Goal: Task Accomplishment & Management: Complete application form

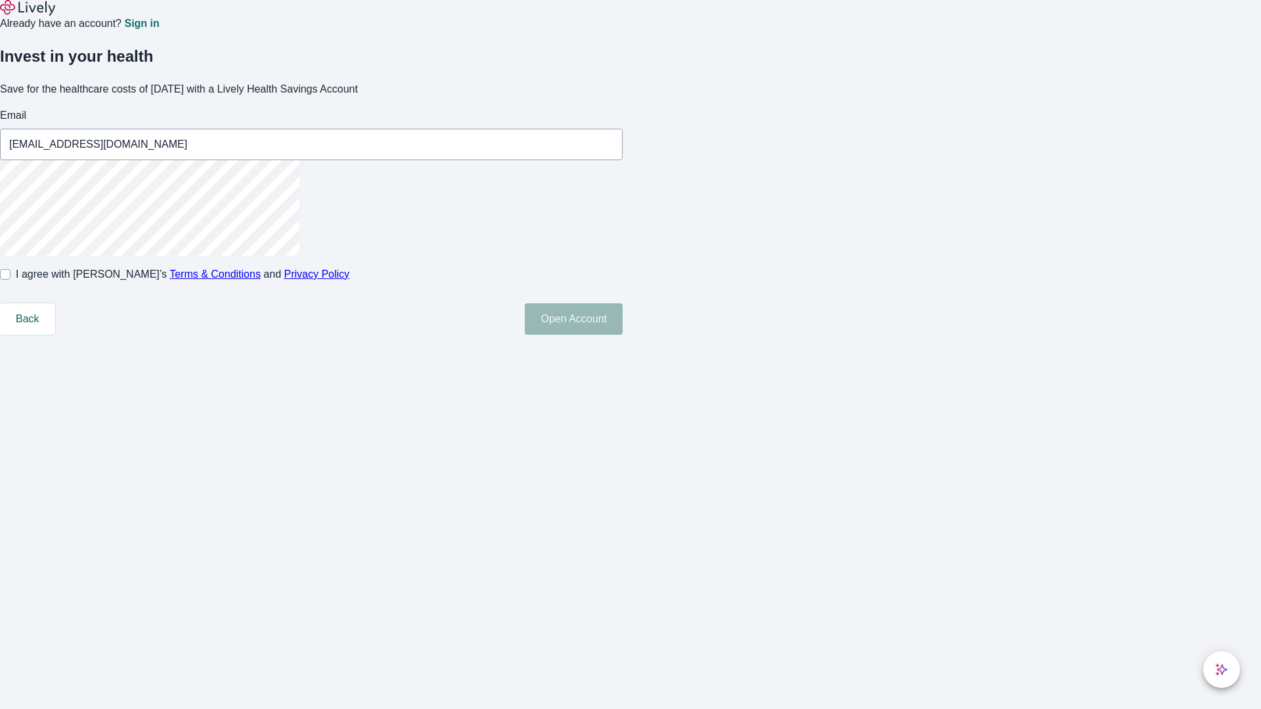
click at [11, 280] on input "I agree with Lively’s Terms & Conditions and Privacy Policy" at bounding box center [5, 274] width 11 height 11
checkbox input "true"
click at [623, 335] on button "Open Account" at bounding box center [574, 319] width 98 height 32
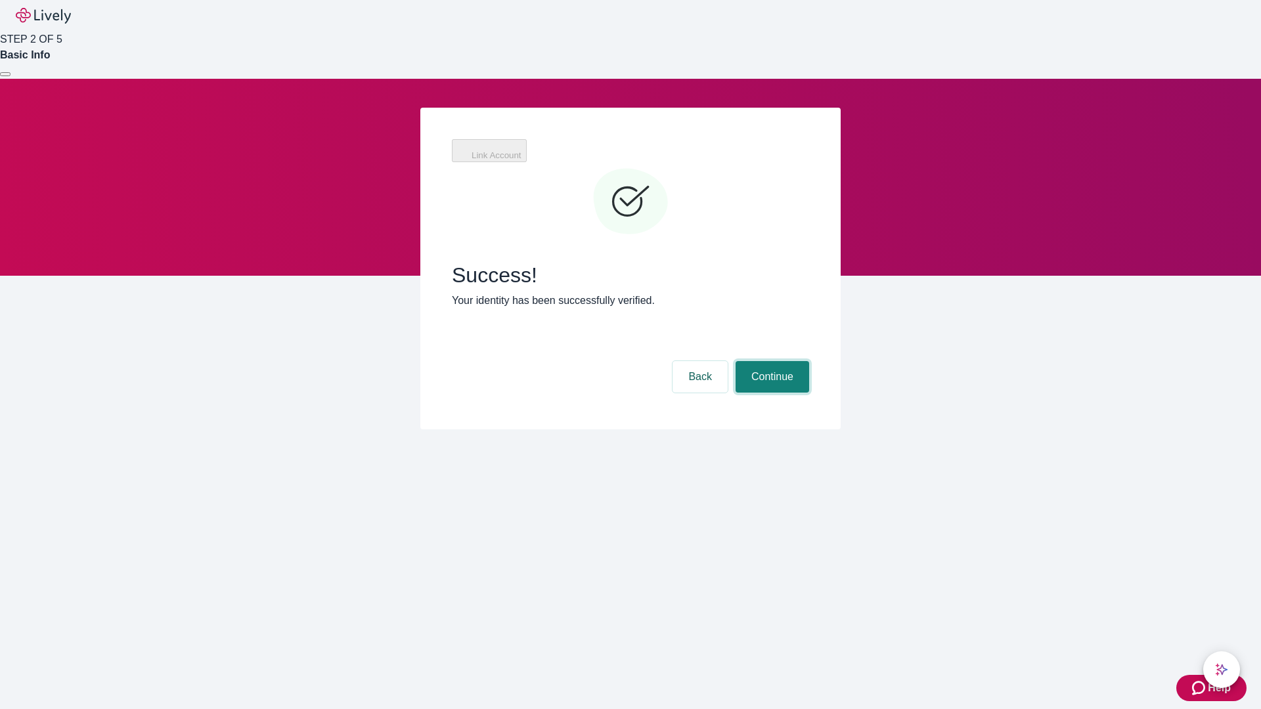
click at [771, 361] on button "Continue" at bounding box center [773, 377] width 74 height 32
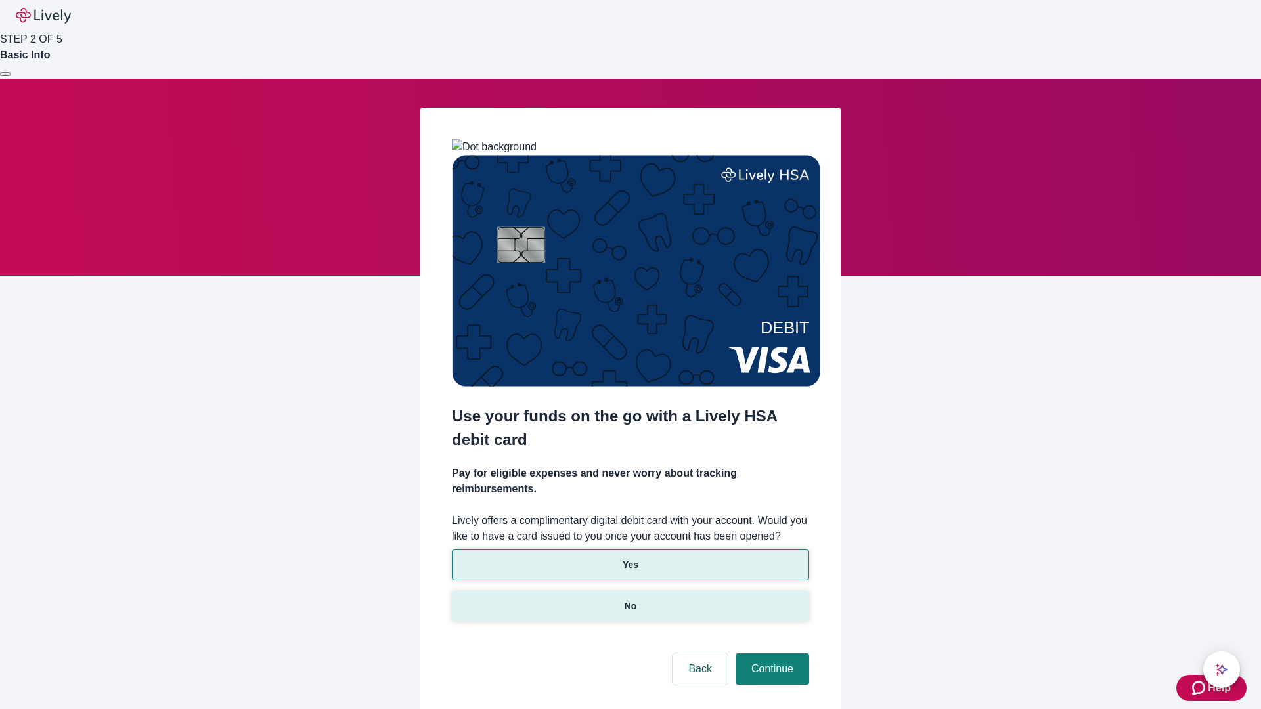
click at [630, 600] on p "No" at bounding box center [631, 607] width 12 height 14
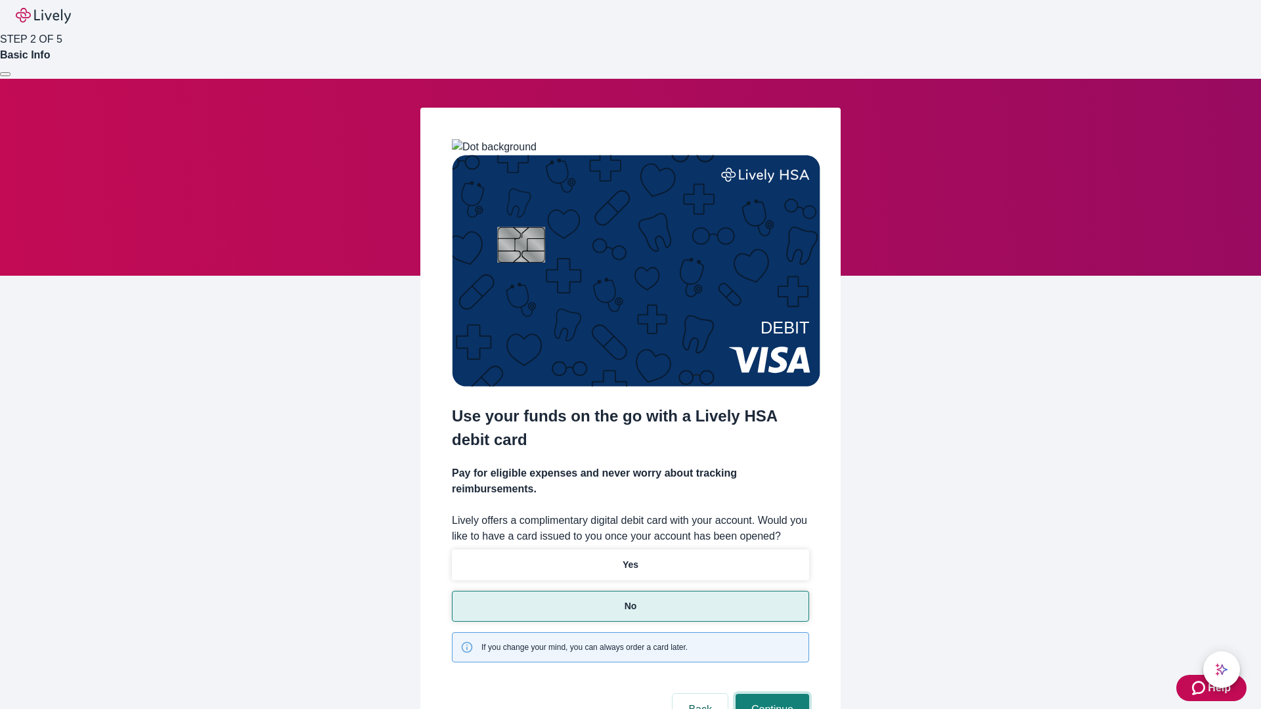
click at [771, 694] on button "Continue" at bounding box center [773, 710] width 74 height 32
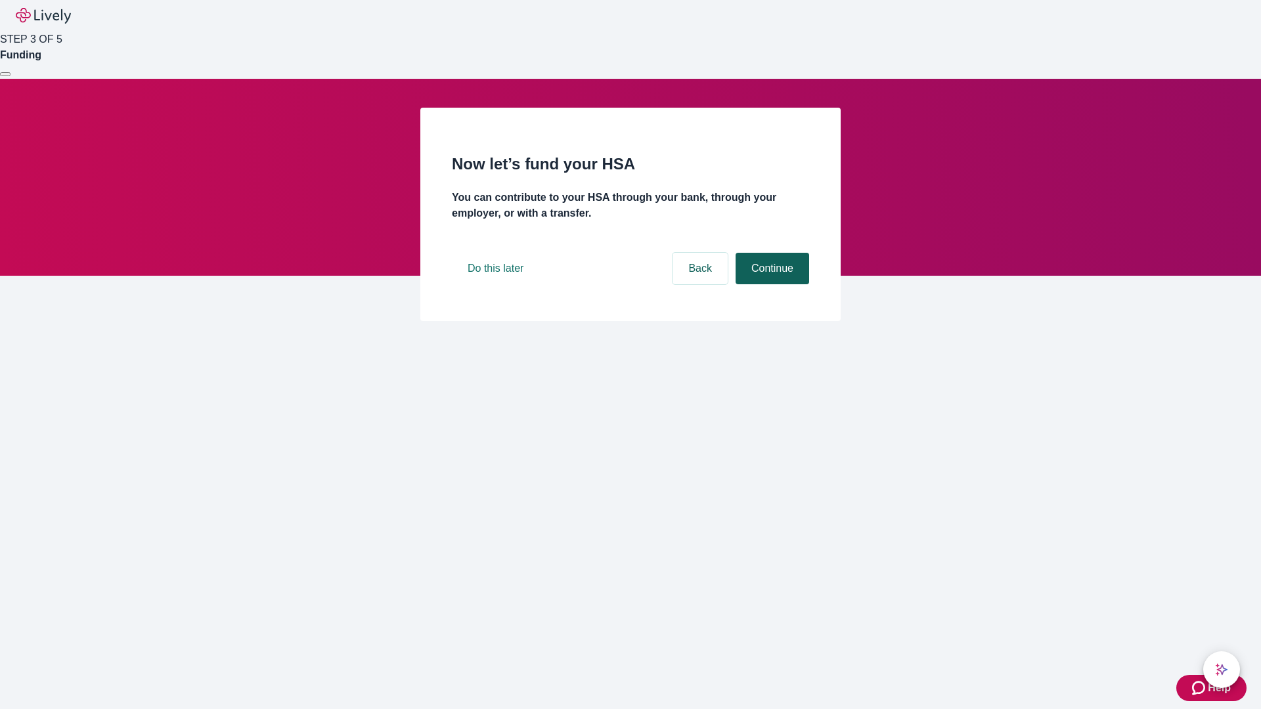
click at [771, 284] on button "Continue" at bounding box center [773, 269] width 74 height 32
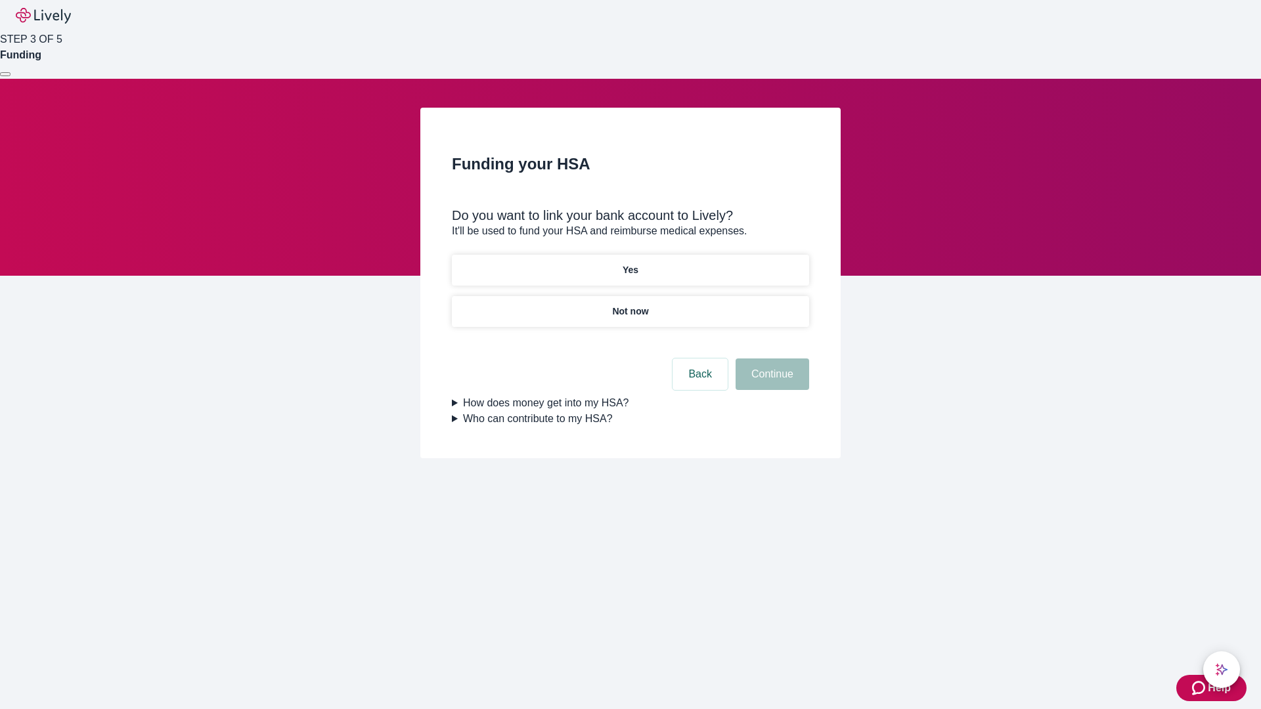
click at [630, 305] on p "Not now" at bounding box center [630, 312] width 36 height 14
click at [771, 382] on button "Continue" at bounding box center [773, 375] width 74 height 32
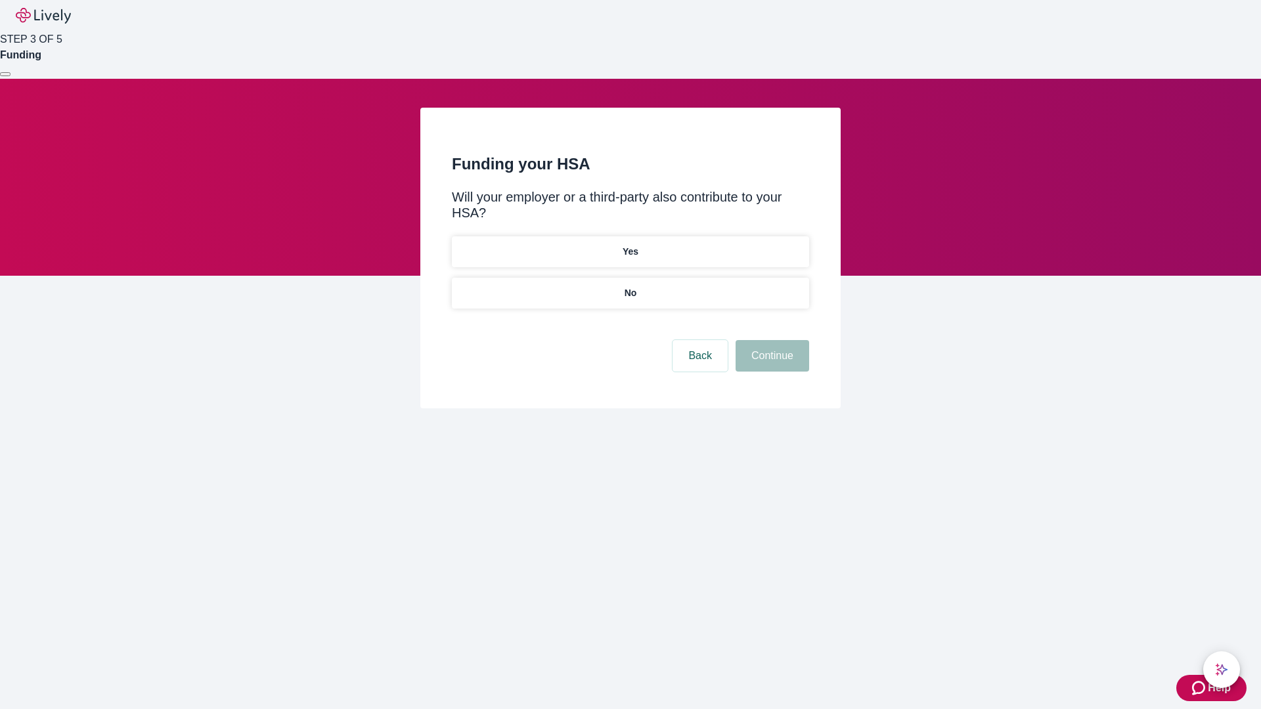
click at [630, 286] on p "No" at bounding box center [631, 293] width 12 height 14
click at [771, 340] on button "Continue" at bounding box center [773, 356] width 74 height 32
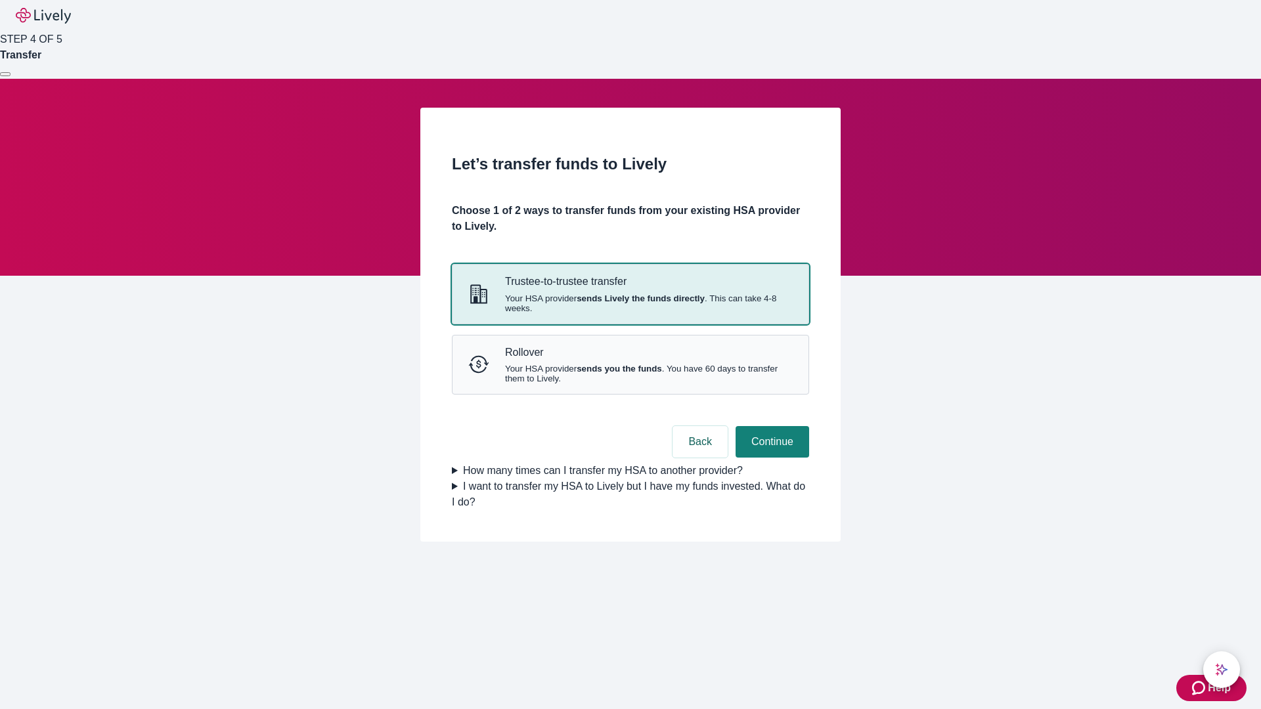
click at [630, 303] on strong "sends Lively the funds directly" at bounding box center [641, 299] width 128 height 10
click at [771, 458] on button "Continue" at bounding box center [773, 442] width 74 height 32
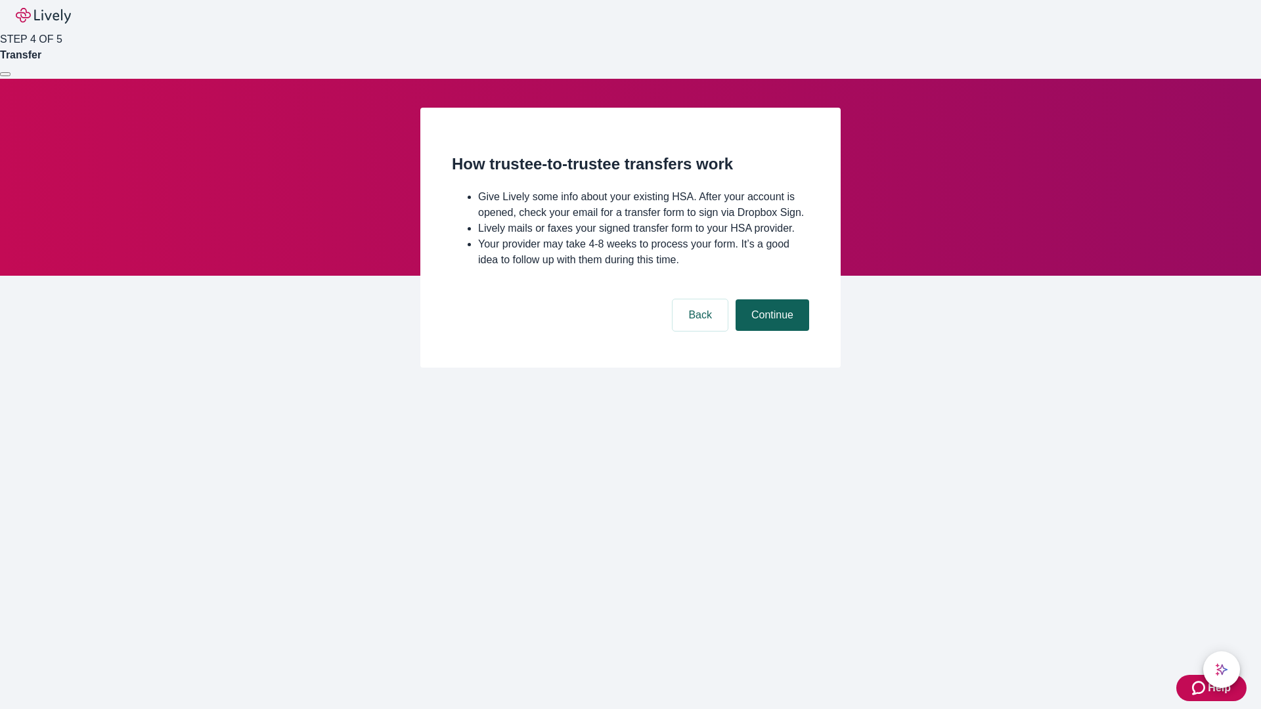
click at [771, 331] on button "Continue" at bounding box center [773, 316] width 74 height 32
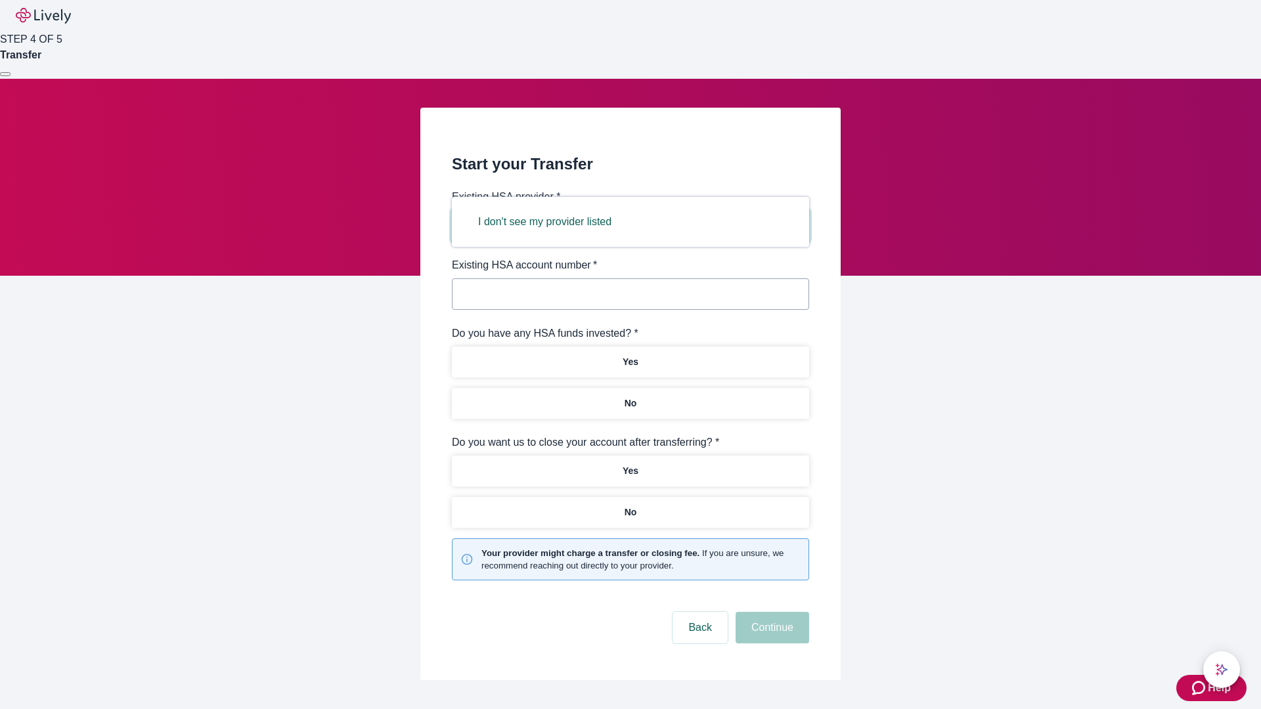
click at [549, 222] on button "I don't see my provider listed" at bounding box center [544, 222] width 165 height 32
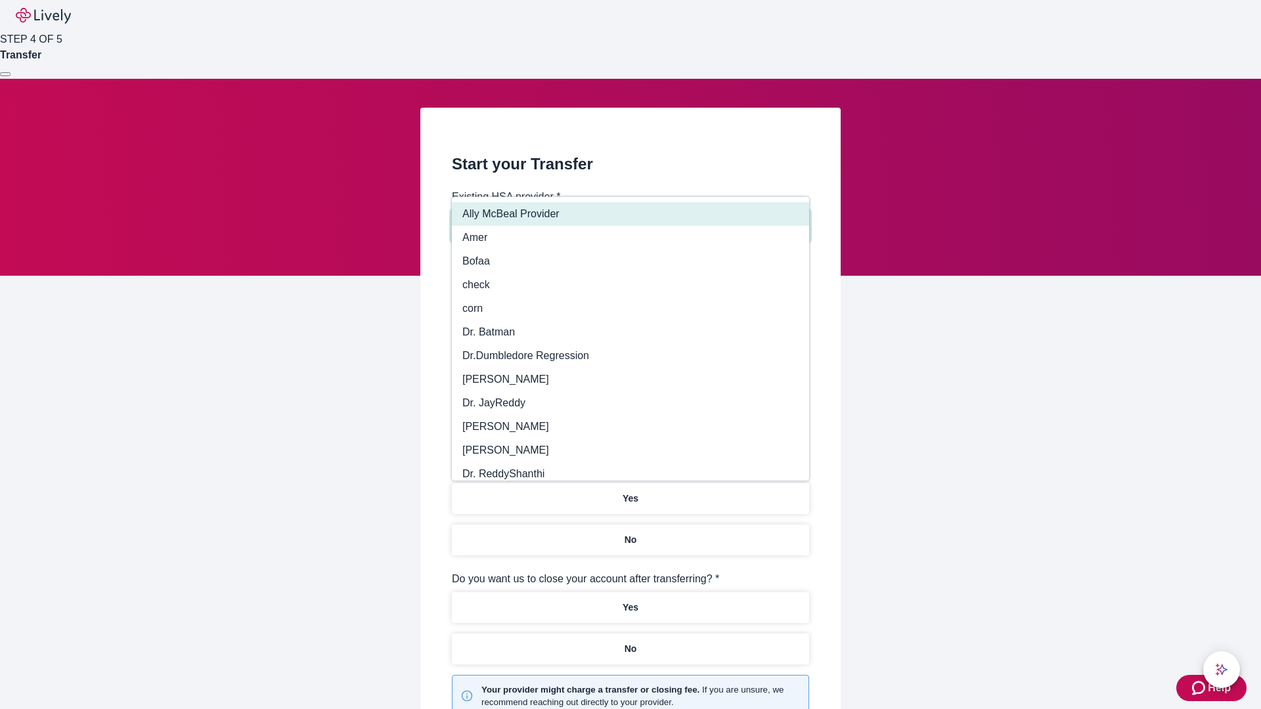
type input "Other"
type input "Health Equity"
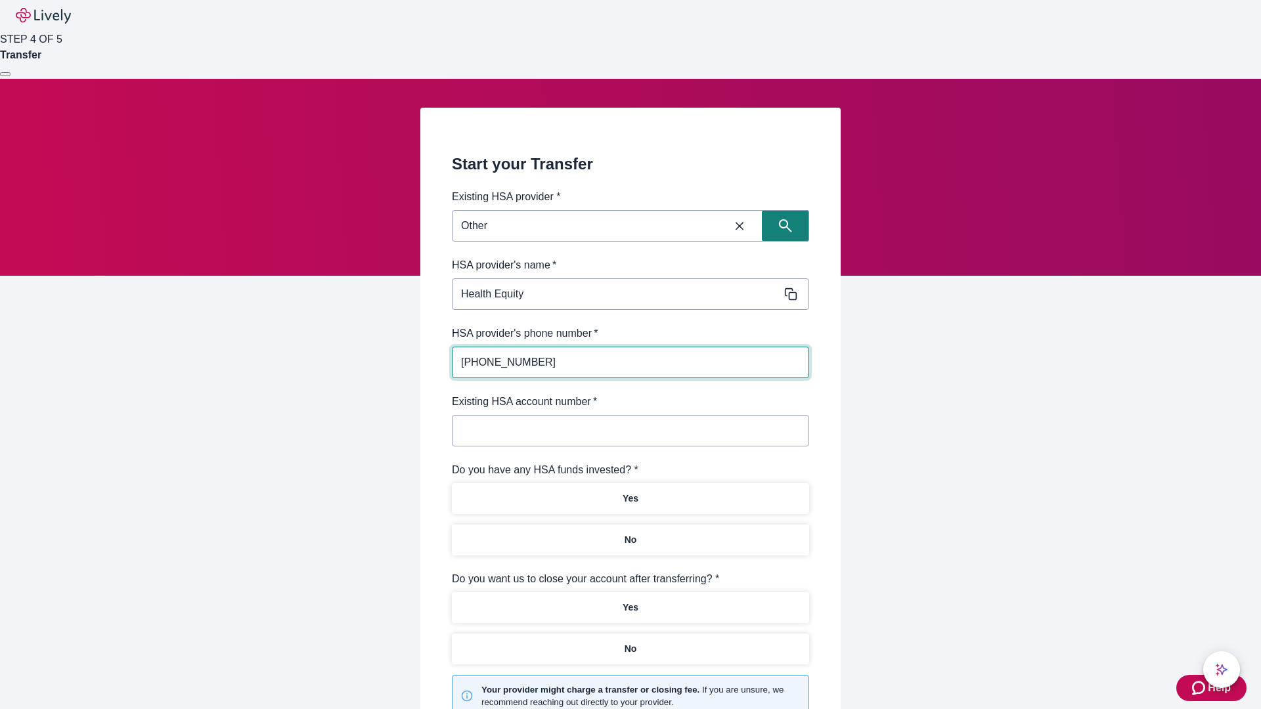
type input "[PHONE_NUMBER]"
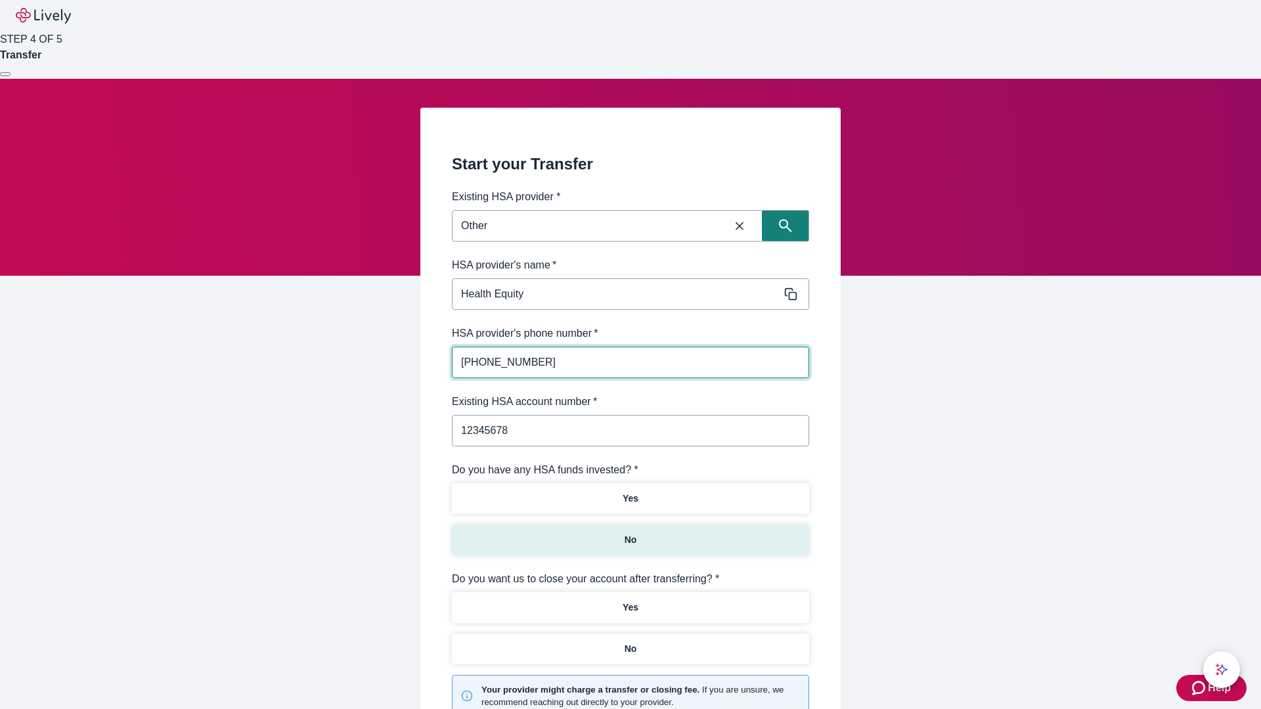
type input "12345678"
click at [630, 533] on p "No" at bounding box center [631, 540] width 12 height 14
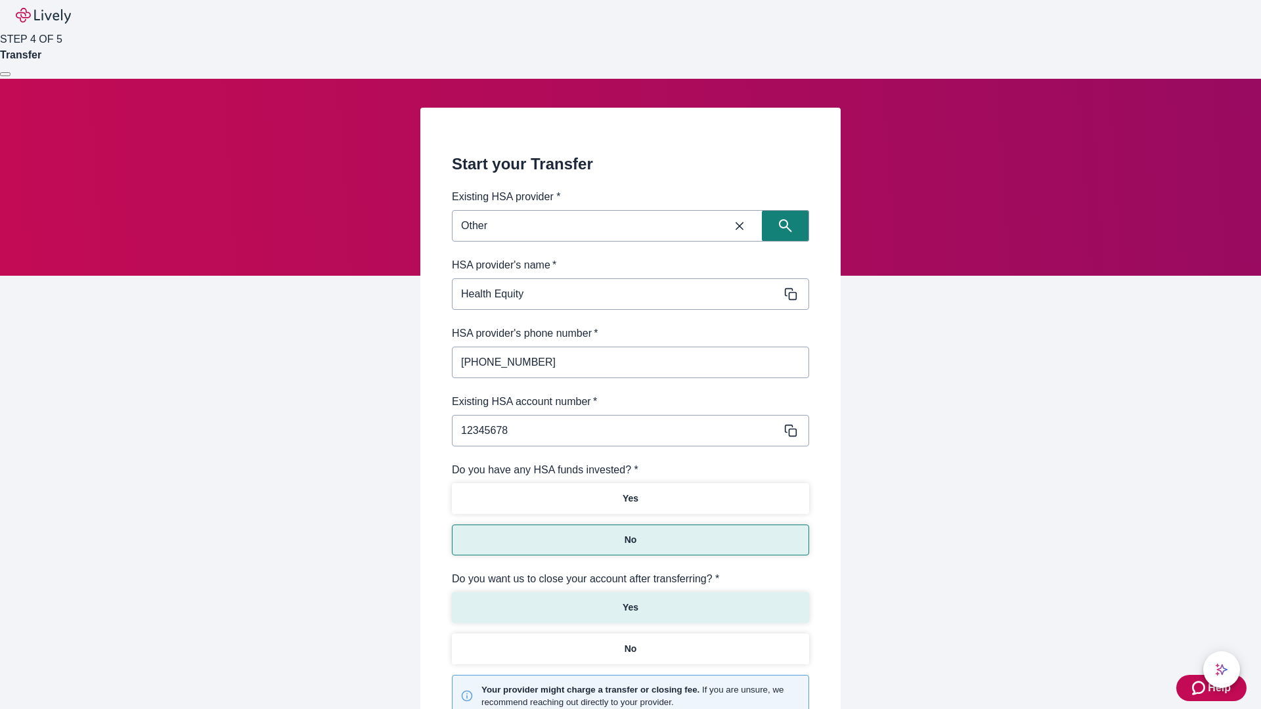
click at [630, 601] on p "Yes" at bounding box center [631, 608] width 16 height 14
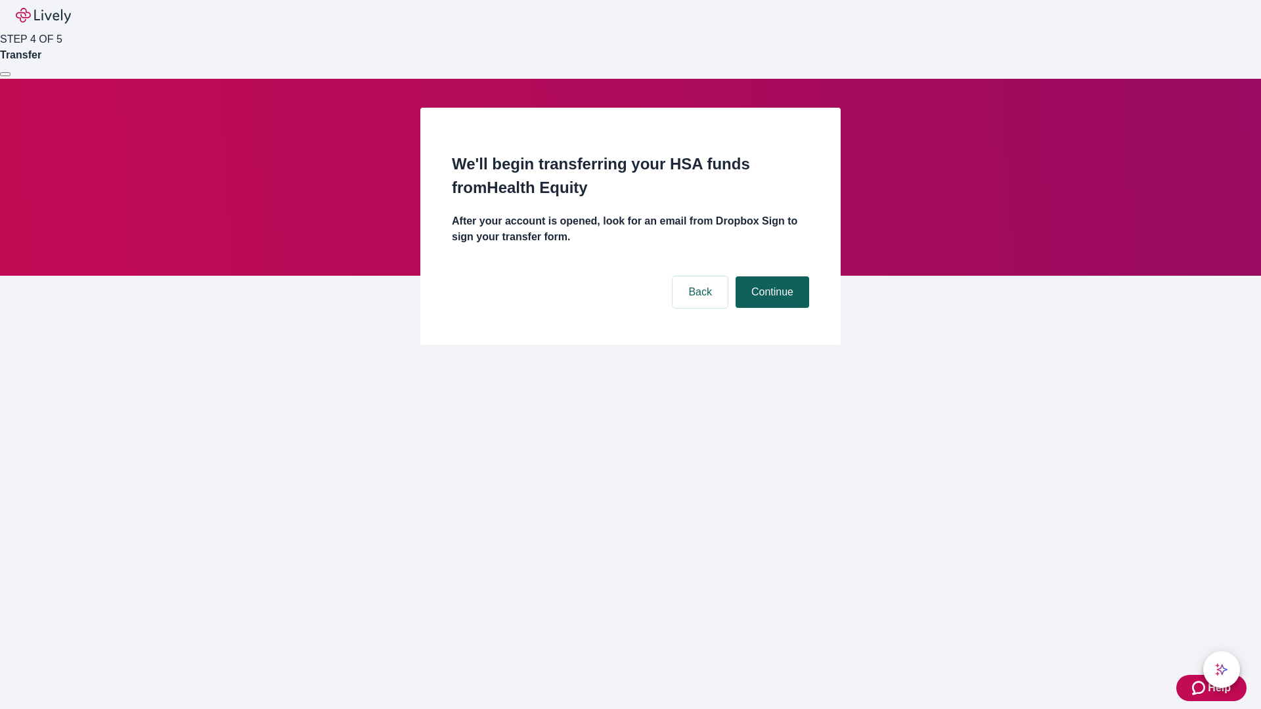
click at [771, 277] on button "Continue" at bounding box center [773, 293] width 74 height 32
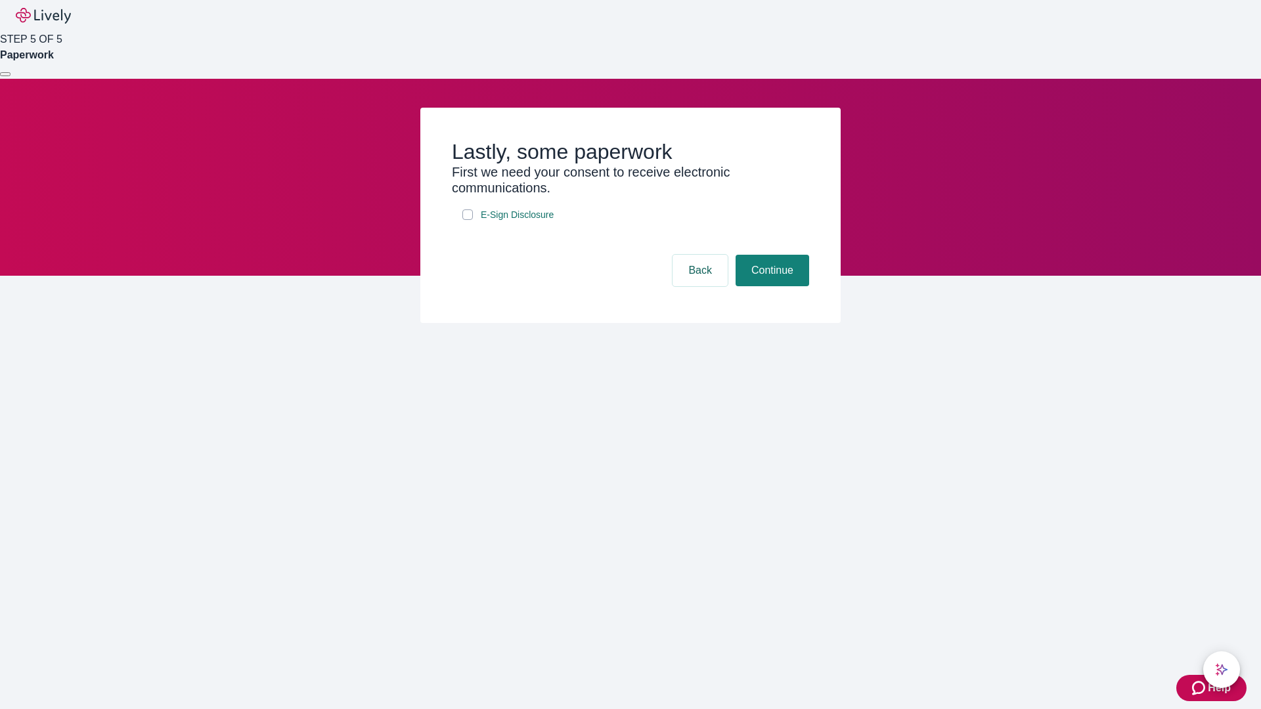
click at [468, 220] on input "E-Sign Disclosure" at bounding box center [467, 215] width 11 height 11
checkbox input "true"
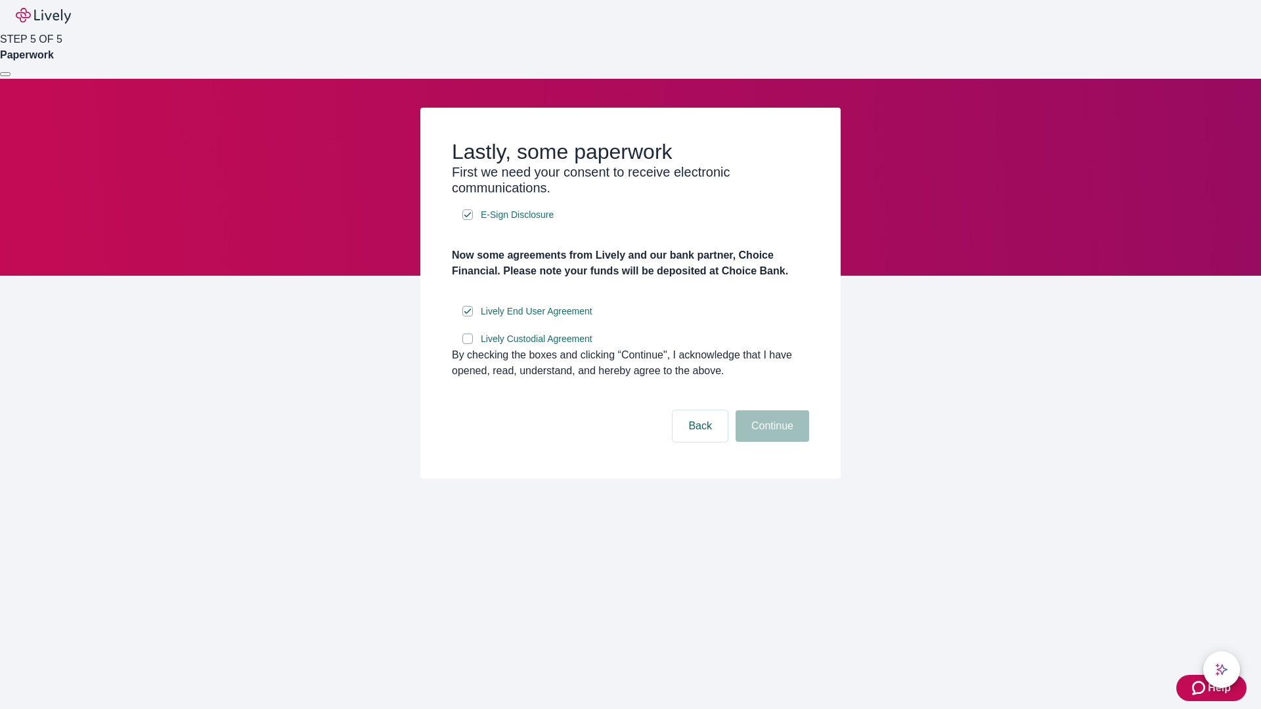
click at [468, 344] on input "Lively Custodial Agreement" at bounding box center [467, 339] width 11 height 11
checkbox input "true"
click at [771, 442] on button "Continue" at bounding box center [773, 427] width 74 height 32
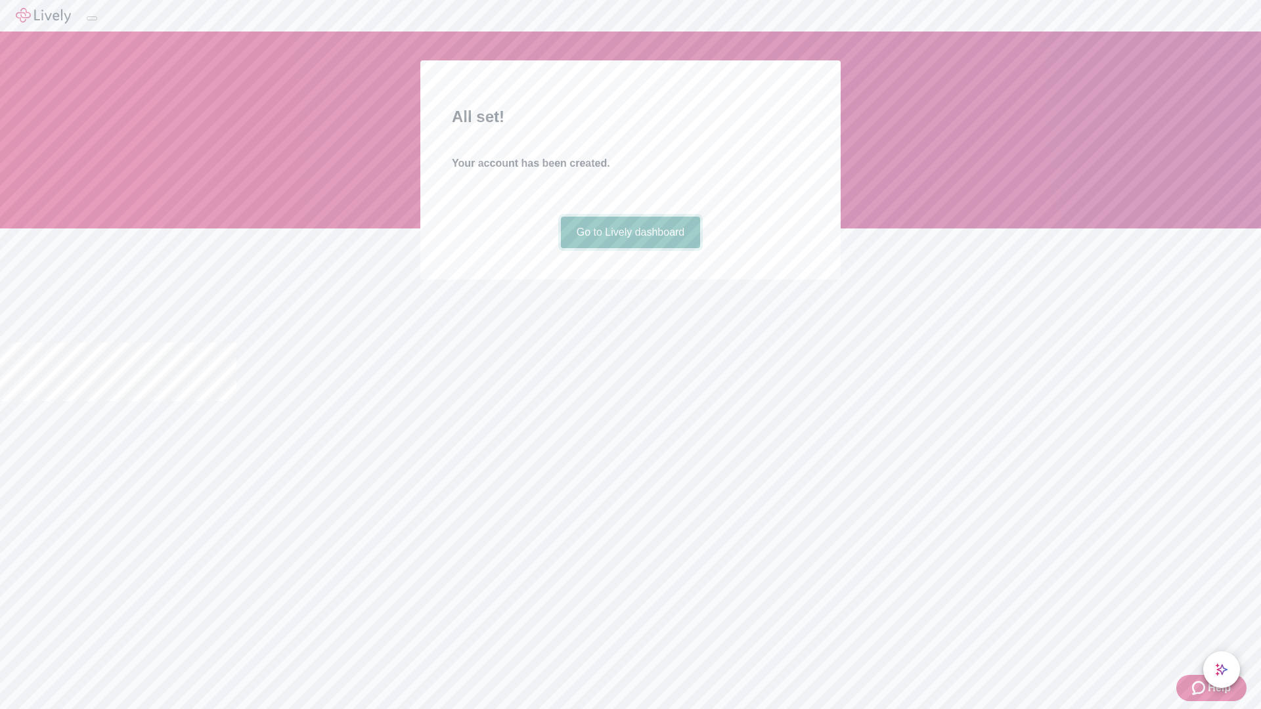
click at [630, 248] on link "Go to Lively dashboard" at bounding box center [631, 233] width 140 height 32
